Goal: Task Accomplishment & Management: Use online tool/utility

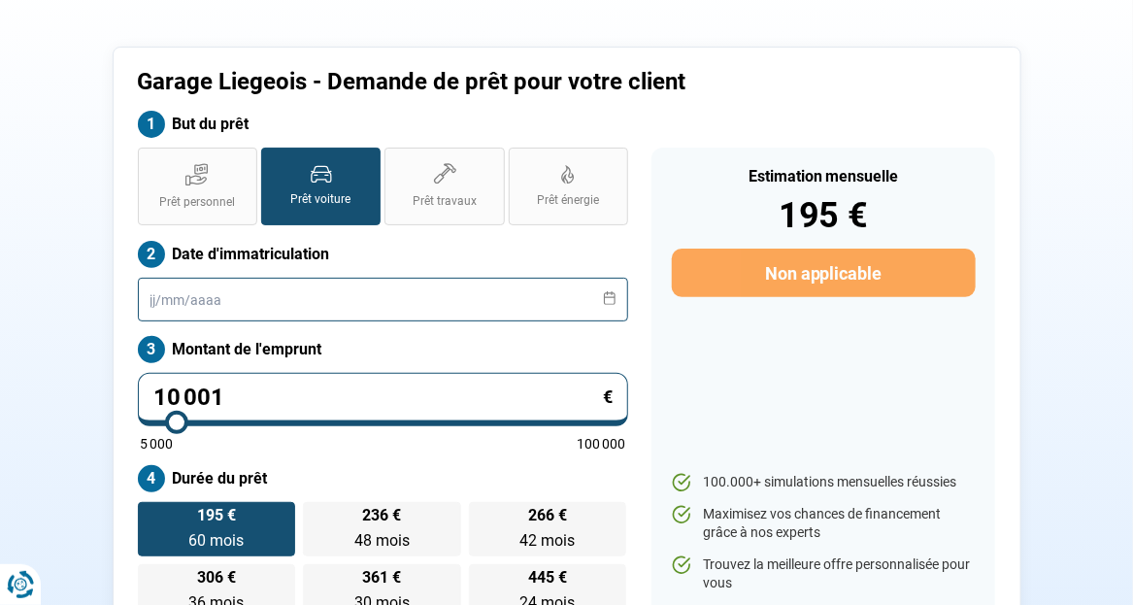
click at [248, 302] on input "text" at bounding box center [383, 300] width 491 height 44
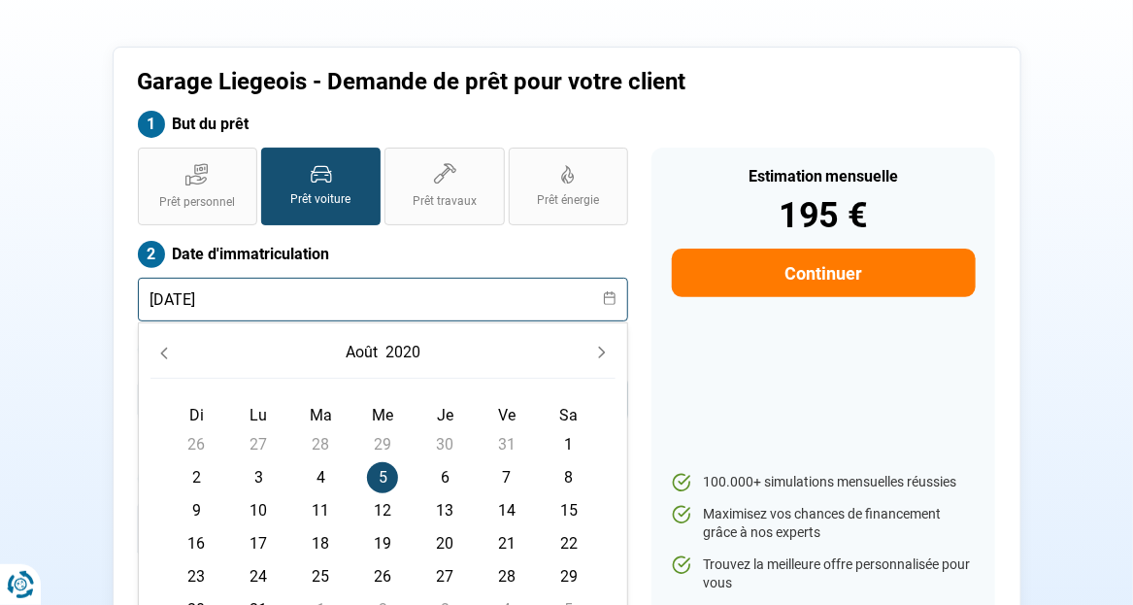
type input "[DATE]"
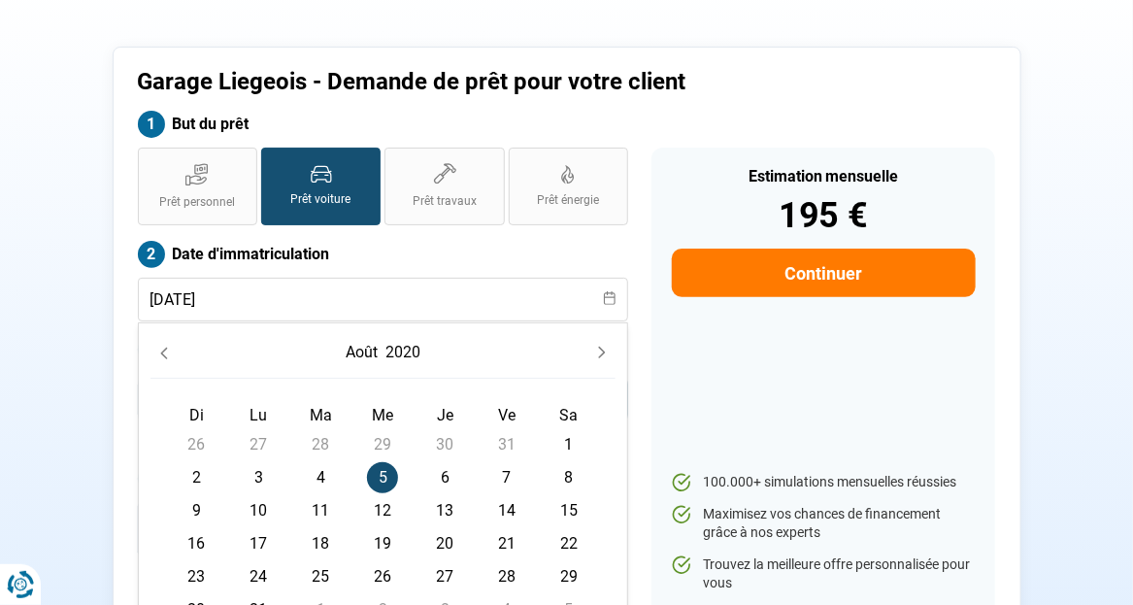
click at [380, 472] on span "5" at bounding box center [382, 477] width 31 height 31
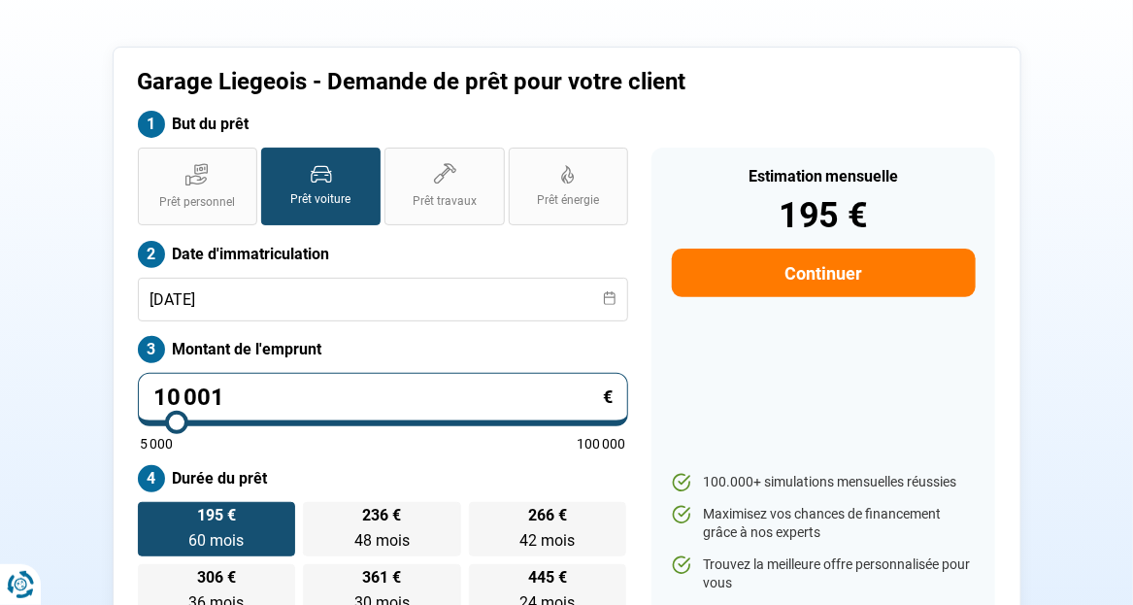
drag, startPoint x: 226, startPoint y: 398, endPoint x: 107, endPoint y: 399, distance: 119.4
click at [120, 398] on div "Garage Liegeois - Demande de prêt pour votre client But du prêt Prêt personnel …" at bounding box center [567, 343] width 909 height 592
type input "1"
type input "5000"
type input "19"
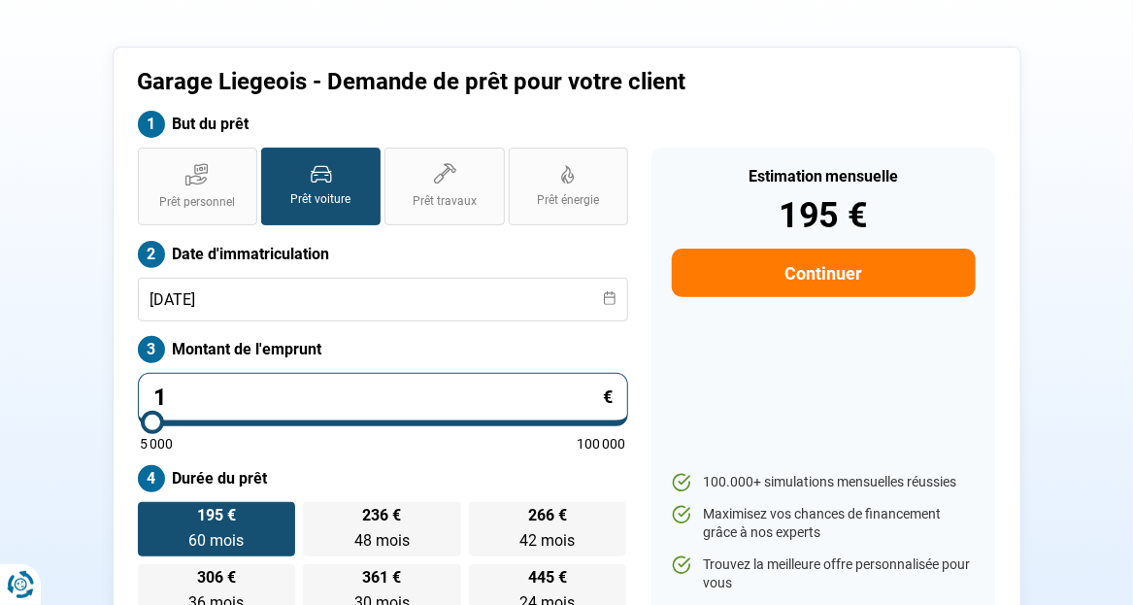
type input "5000"
type input "199"
type input "5000"
type input "1 999"
type input "5000"
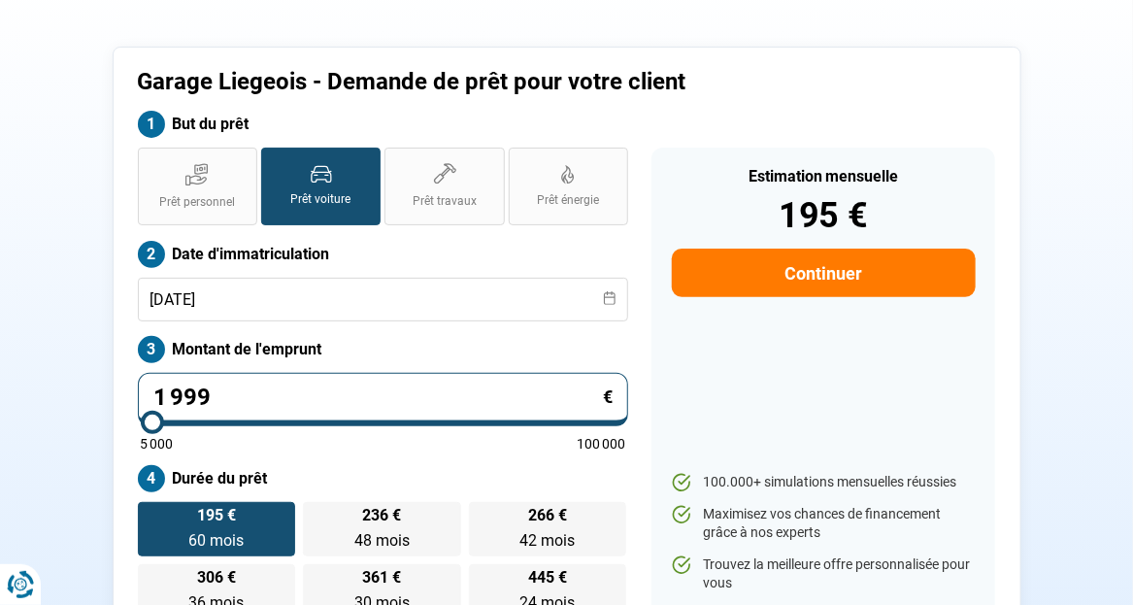
type input "19 990"
type input "20000"
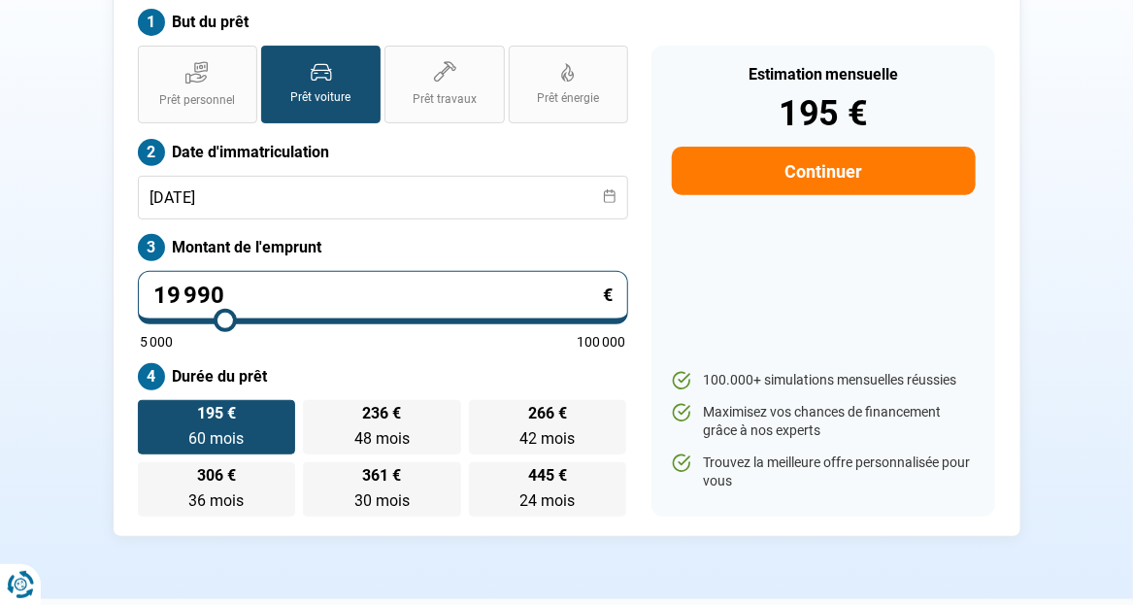
scroll to position [74, 0]
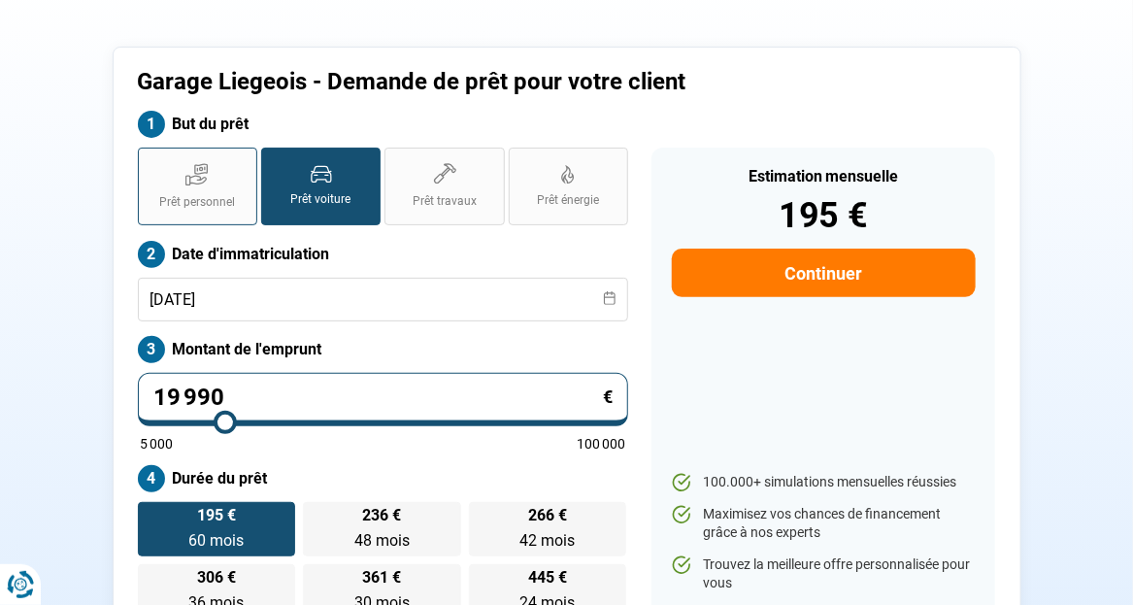
type input "19 990"
type input "20000"
click at [175, 195] on span "Prêt personnel" at bounding box center [197, 202] width 76 height 17
click at [150, 160] on input "Prêt personnel" at bounding box center [144, 154] width 13 height 13
radio input "true"
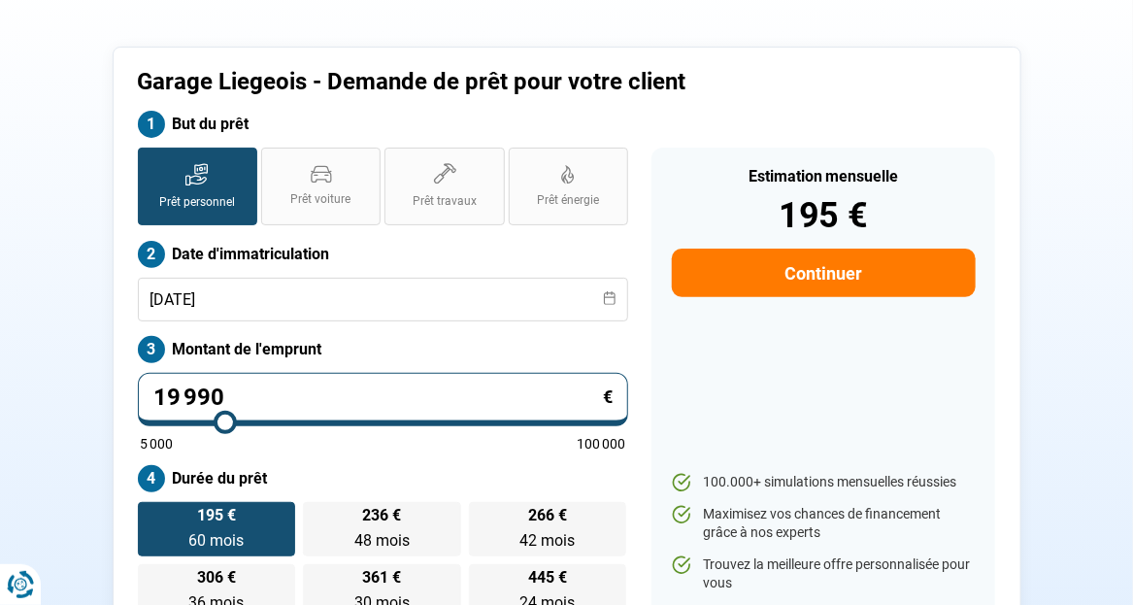
radio input "false"
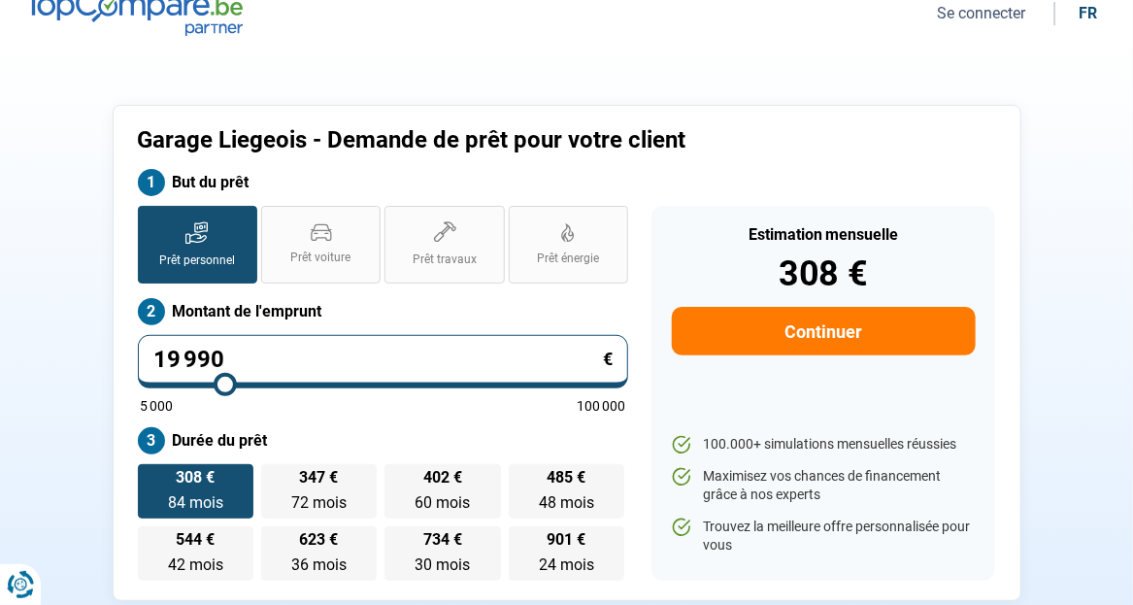
scroll to position [0, 0]
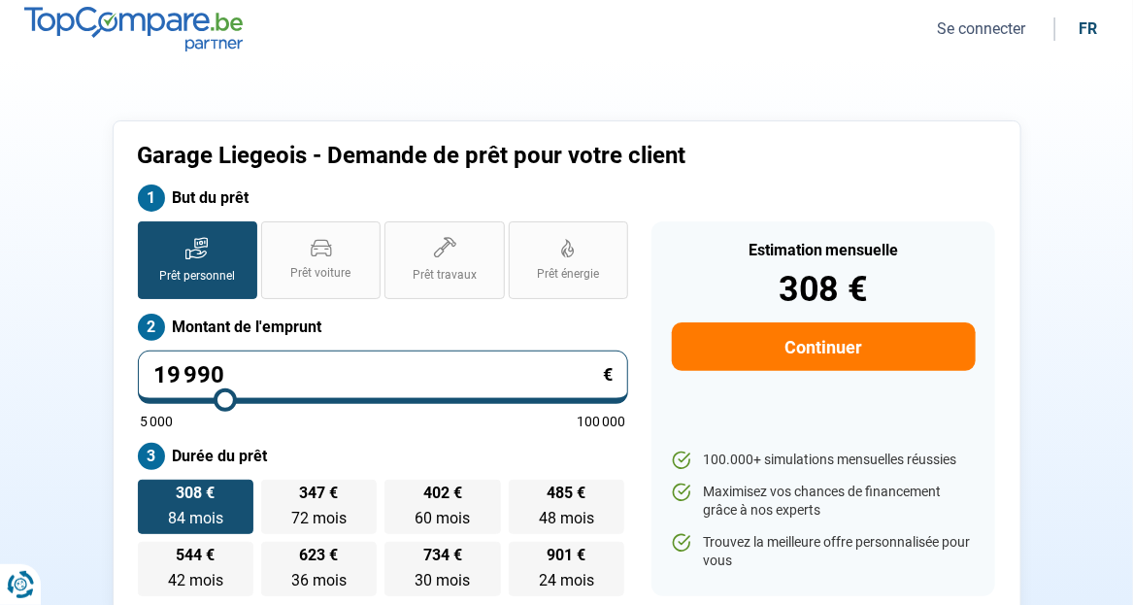
click at [1015, 111] on section "Garage Liegeois - Demande de prêt pour votre client But du prêt Prêt personnel …" at bounding box center [566, 368] width 1133 height 620
